Goal: Check status: Check status

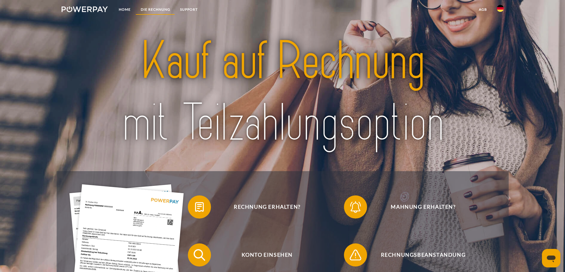
click at [150, 10] on link "DIE RECHNUNG" at bounding box center [154, 9] width 39 height 10
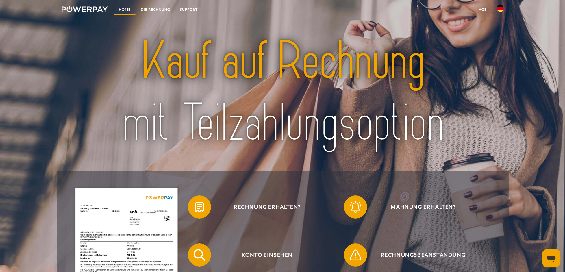
click at [120, 9] on link "Home" at bounding box center [125, 9] width 22 height 10
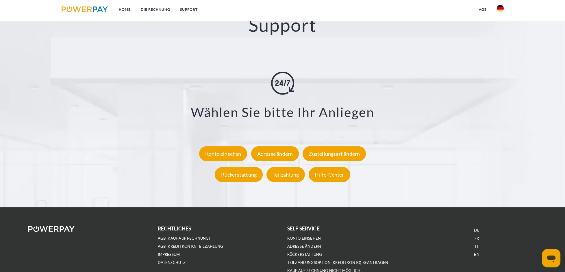
scroll to position [1040, 0]
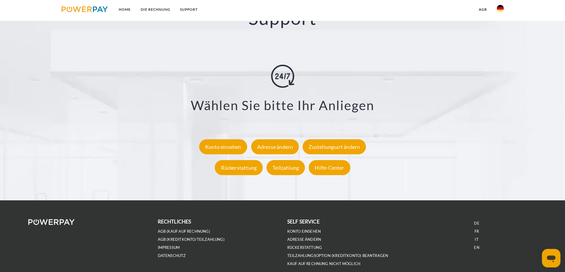
click at [226, 137] on div "**********" at bounding box center [283, 121] width 494 height 113
click at [227, 146] on div "Konto einsehen" at bounding box center [223, 146] width 48 height 15
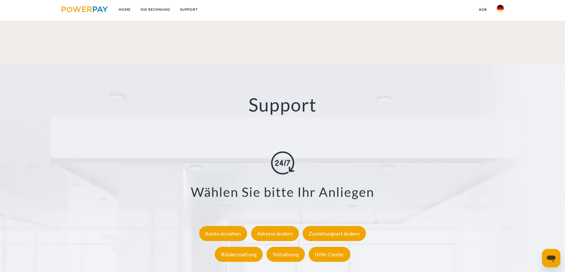
scroll to position [1068, 0]
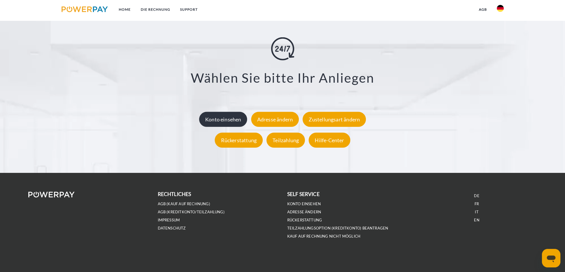
click at [219, 119] on div "Konto einsehen" at bounding box center [223, 118] width 48 height 15
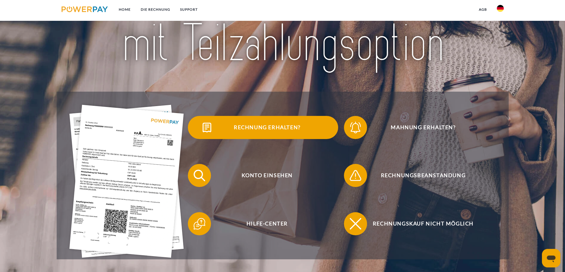
scroll to position [87, 0]
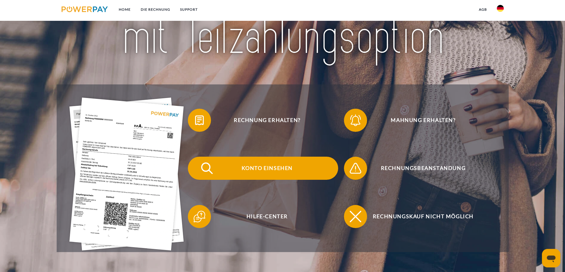
click at [279, 166] on span "Konto einsehen" at bounding box center [267, 168] width 142 height 23
